Goal: Check status: Check status

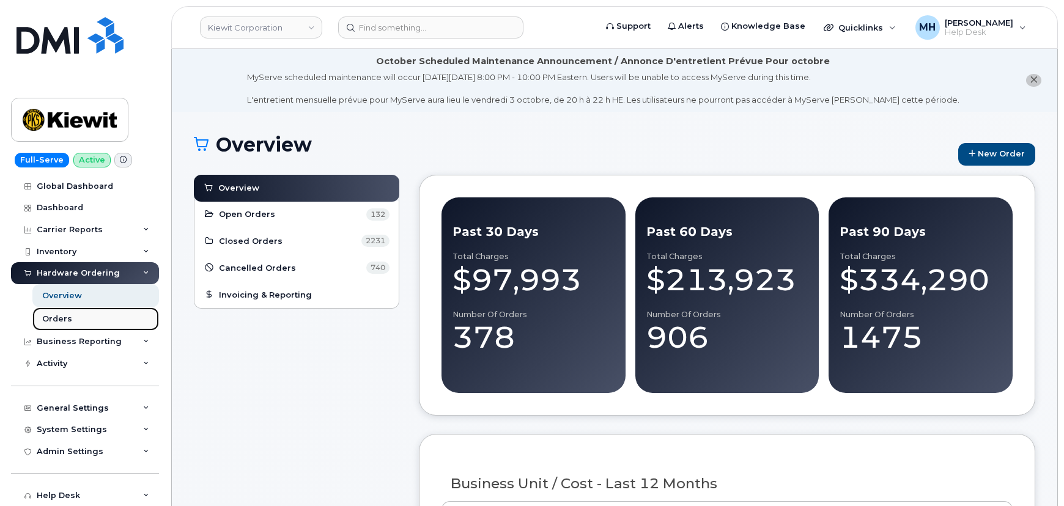
click at [70, 320] on link "Orders" at bounding box center [95, 319] width 127 height 23
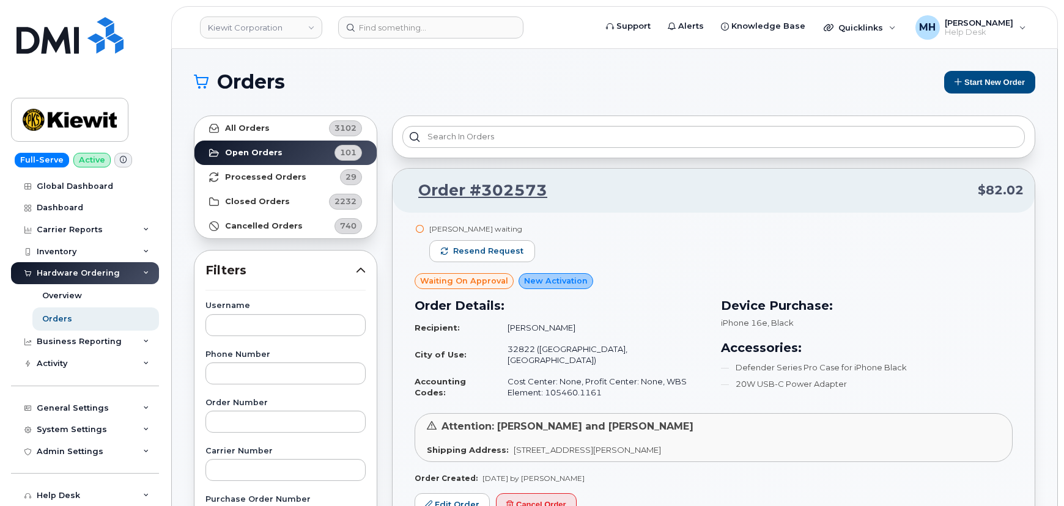
click at [386, 43] on header "Kiewit Corporation Support Alerts Knowledge Base Quicklinks Suspend / Cancel De…" at bounding box center [614, 27] width 886 height 43
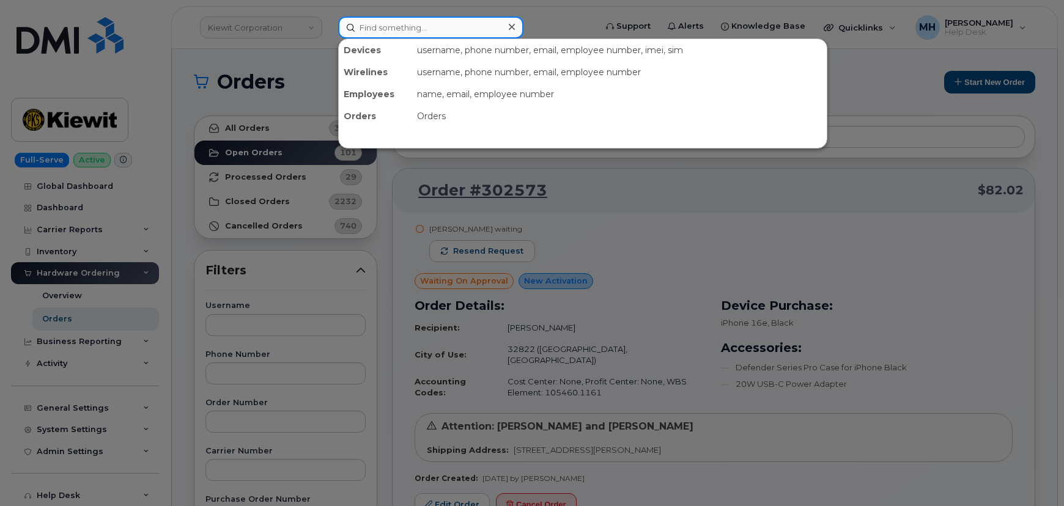
click at [400, 31] on input at bounding box center [430, 28] width 185 height 22
paste input "6462653413"
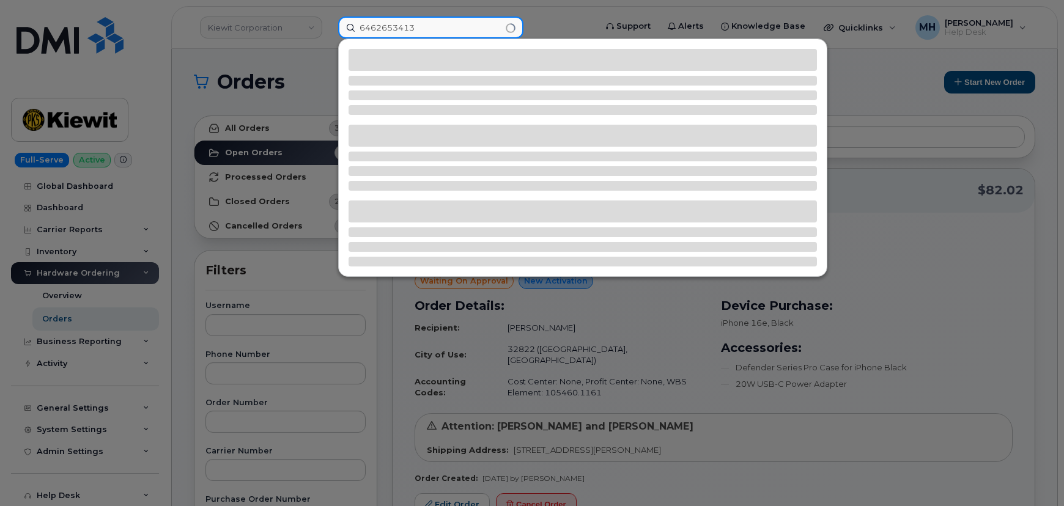
type input "6462653413"
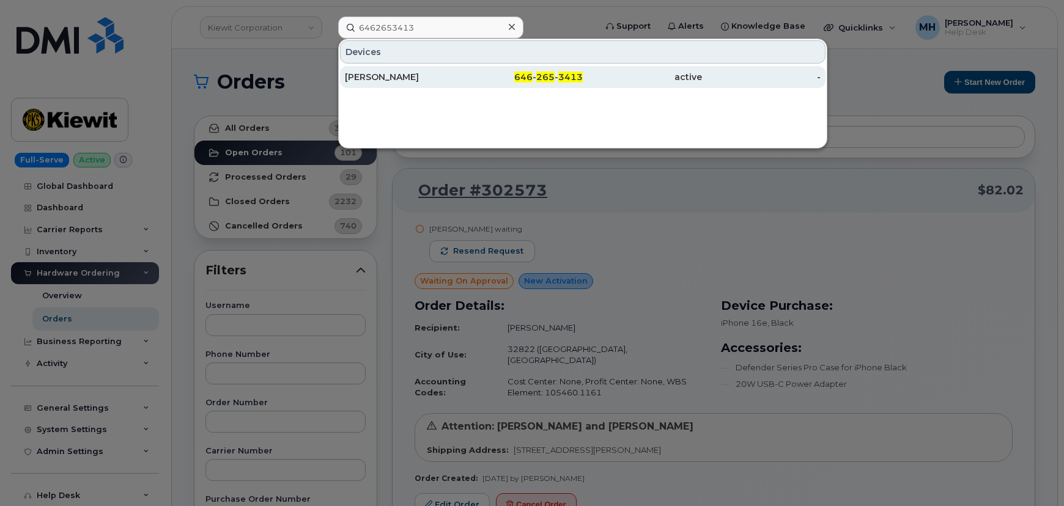
click at [426, 85] on div "SUSAN H CHUYKO" at bounding box center [404, 77] width 119 height 22
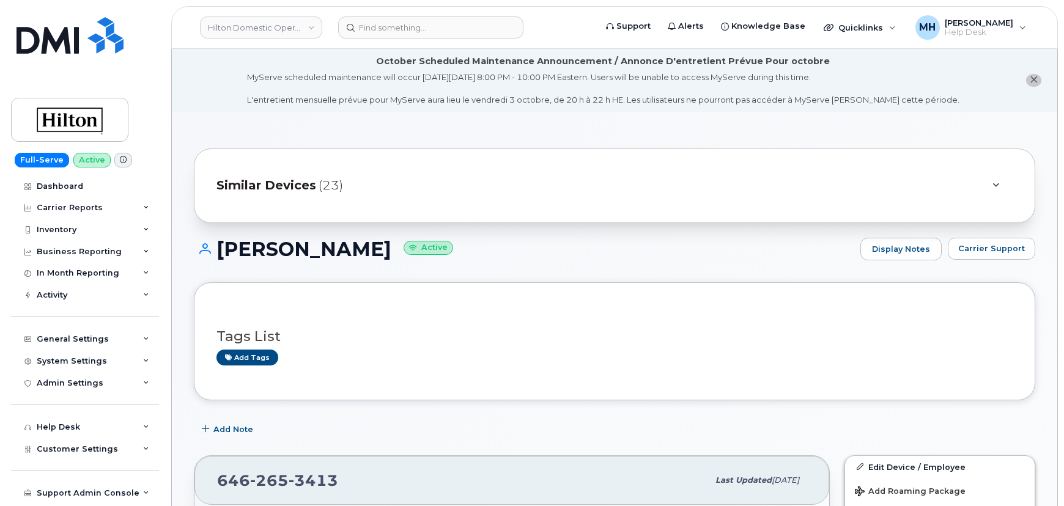
click at [987, 251] on span "Carrier Support" at bounding box center [991, 249] width 67 height 12
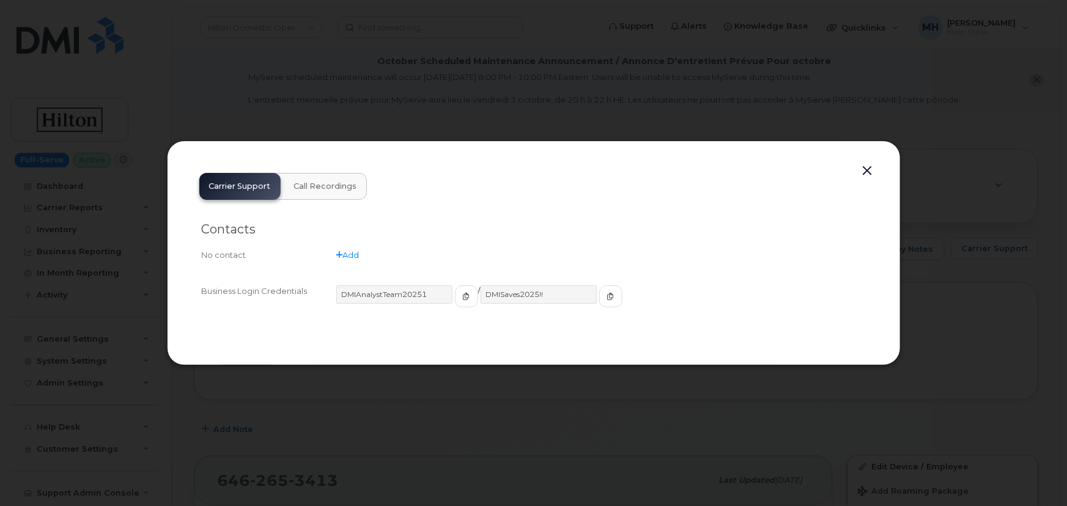
click at [863, 171] on button "button" at bounding box center [867, 171] width 18 height 17
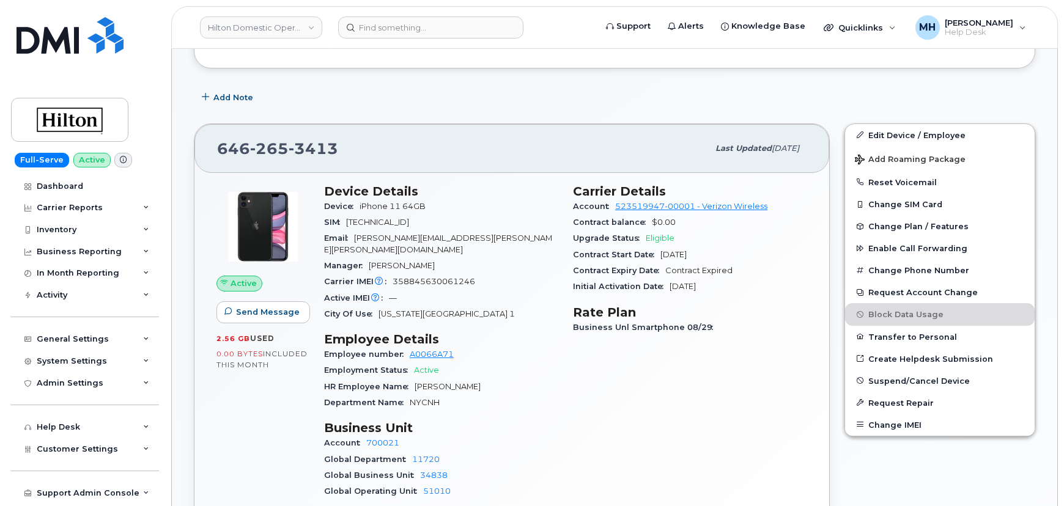
scroll to position [333, 0]
click at [377, 23] on input at bounding box center [430, 28] width 185 height 22
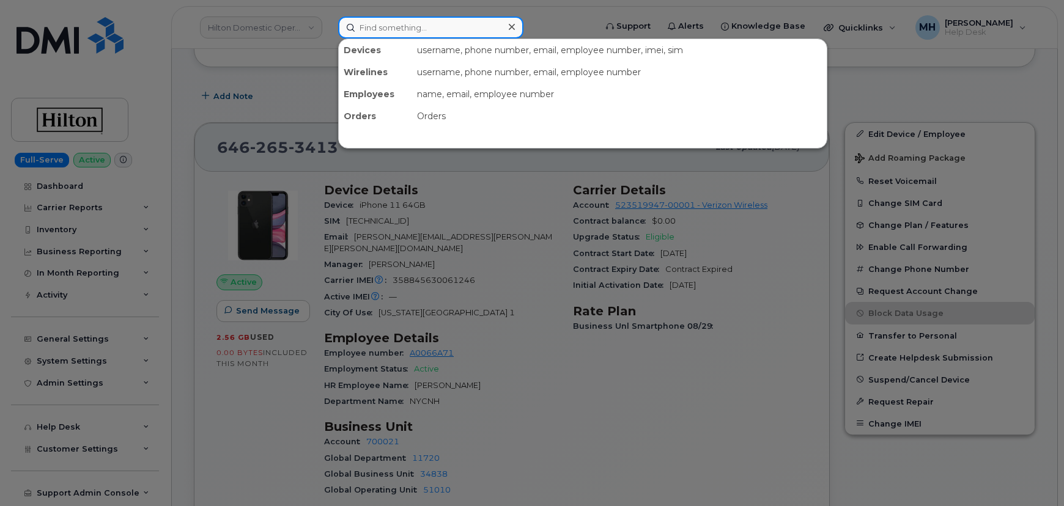
paste input "3197772890"
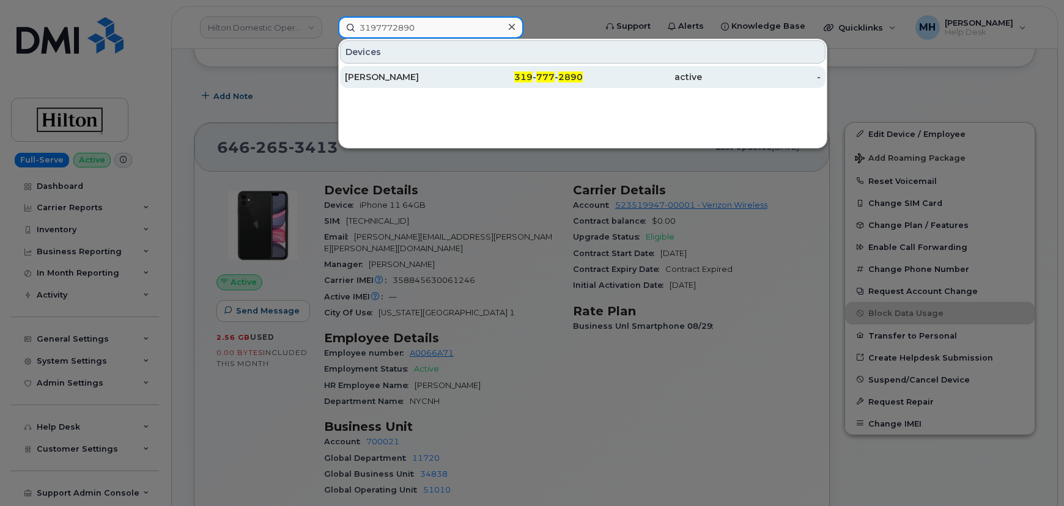
type input "3197772890"
click at [398, 82] on div "[PERSON_NAME]" at bounding box center [404, 77] width 119 height 12
